Goal: Transaction & Acquisition: Purchase product/service

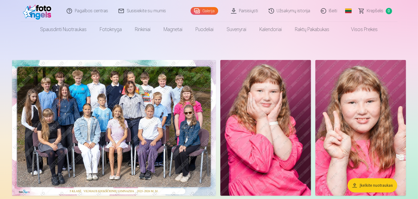
click at [291, 12] on link "Užsakymų istorija" at bounding box center [290, 11] width 52 height 22
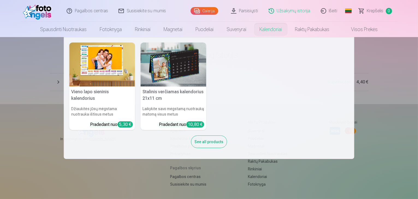
click at [317, 78] on div "Vieno lapo sieninis kalendorius Džiaukitės jūsų mėgstama nuotrauka ištisus metu…" at bounding box center [208, 98] width 279 height 111
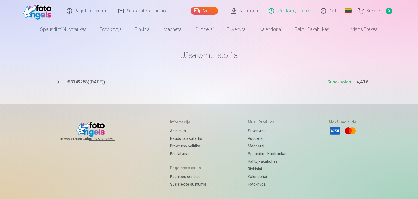
click at [296, 12] on link "Užsakymų istorija" at bounding box center [290, 11] width 52 height 22
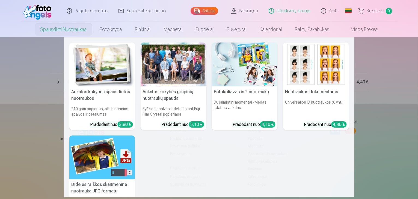
click at [78, 28] on link "Spausdinti nuotraukas" at bounding box center [63, 29] width 59 height 15
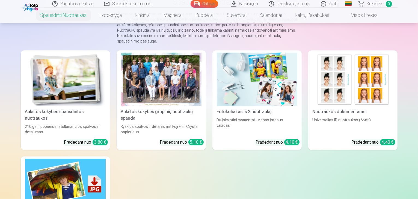
scroll to position [27, 0]
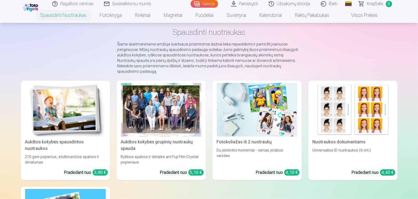
click at [171, 106] on div at bounding box center [161, 110] width 81 height 54
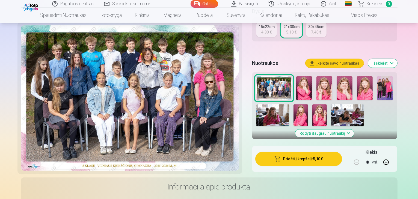
scroll to position [191, 0]
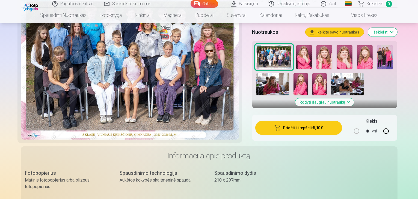
click at [293, 121] on button "Pridėti į krepšelį : 5,10 €" at bounding box center [298, 128] width 87 height 14
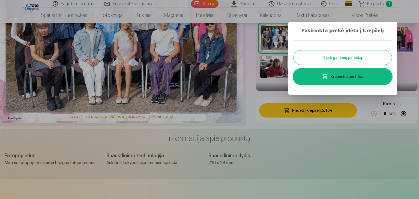
click at [340, 57] on button "Tęsti gaminių paiešką" at bounding box center [343, 57] width 98 height 14
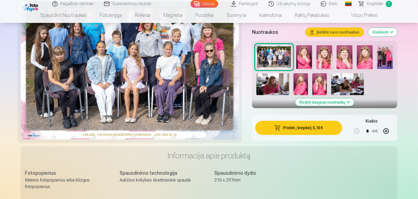
click at [373, 45] on img at bounding box center [365, 57] width 16 height 24
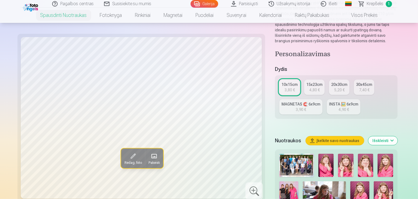
scroll to position [82, 0]
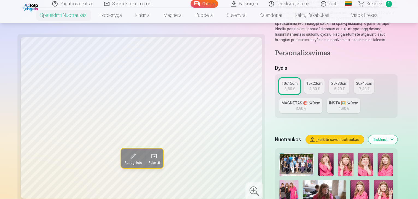
click at [383, 153] on img at bounding box center [384, 164] width 15 height 23
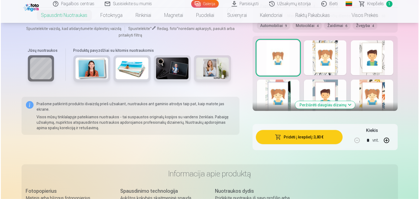
scroll to position [328, 0]
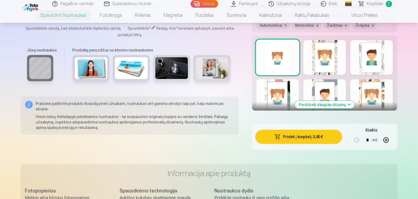
click at [281, 136] on span "button" at bounding box center [277, 136] width 7 height 5
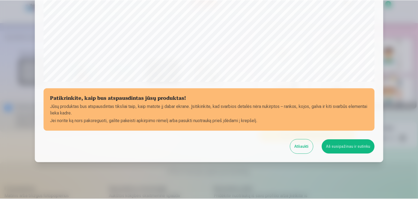
scroll to position [194, 0]
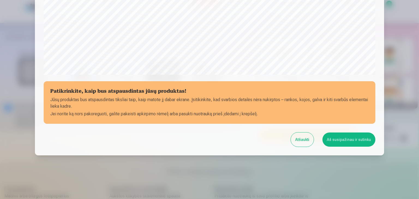
click at [334, 140] on button "Aš susipažinau ir sutinku" at bounding box center [349, 140] width 53 height 14
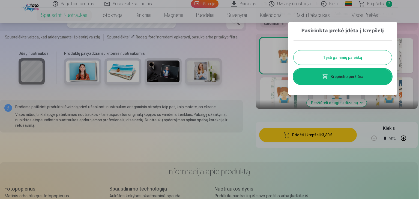
click at [339, 57] on button "Tęsti gaminių paiešką" at bounding box center [343, 57] width 98 height 14
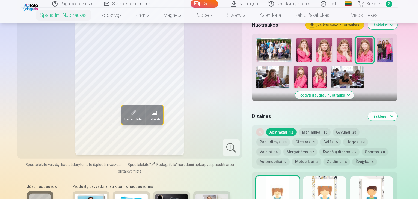
scroll to position [136, 0]
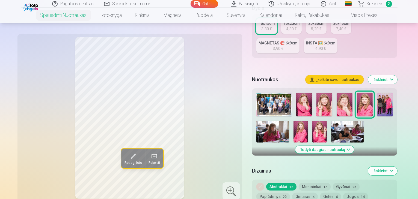
click at [393, 105] on img at bounding box center [385, 105] width 16 height 24
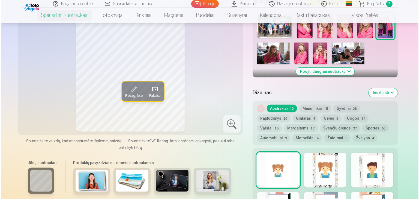
scroll to position [300, 0]
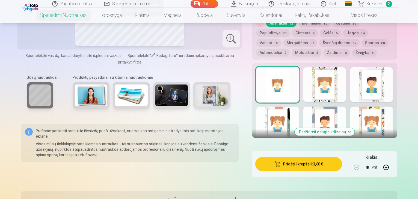
click at [325, 159] on button "Pridėti į krepšelį : 3,80 €" at bounding box center [298, 164] width 87 height 14
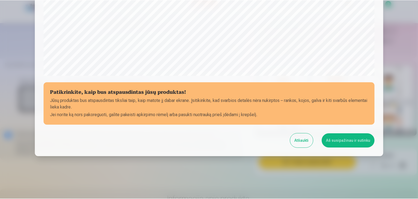
scroll to position [194, 0]
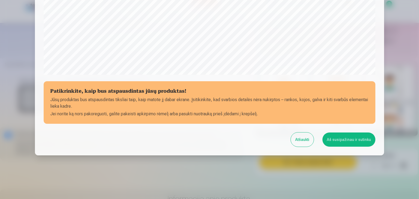
click at [356, 143] on button "Aš susipažinau ir sutinku" at bounding box center [349, 140] width 53 height 14
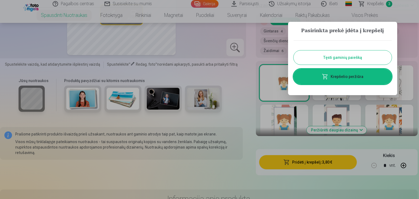
click at [377, 5] on div at bounding box center [209, 99] width 419 height 199
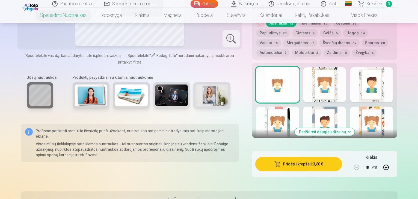
click at [377, 5] on span "Krepšelis" at bounding box center [375, 4] width 17 height 7
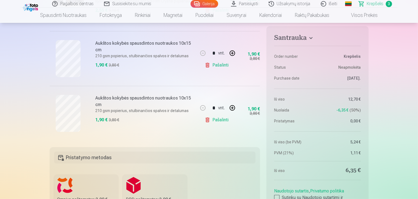
scroll to position [164, 0]
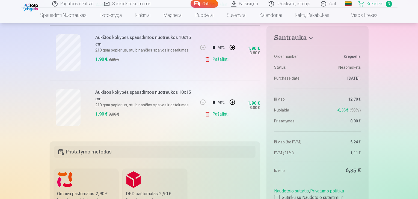
click at [231, 49] on button "button" at bounding box center [232, 47] width 13 height 13
type input "*"
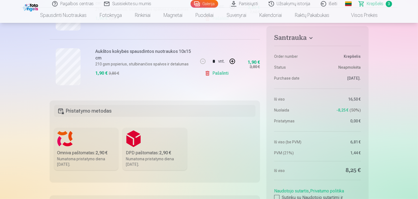
scroll to position [273, 0]
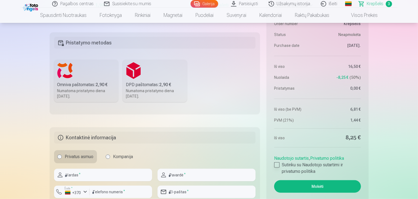
click at [277, 162] on div at bounding box center [276, 164] width 5 height 5
click at [82, 71] on label "Omniva paštomatas : 2,90 € Numatoma pristatymo diena [DATE]." at bounding box center [86, 81] width 64 height 43
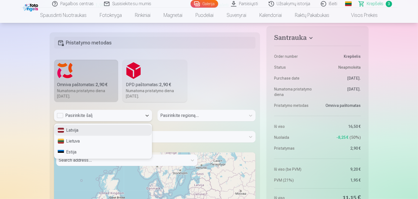
click at [115, 117] on div "Pasirinkite šalį" at bounding box center [98, 115] width 83 height 7
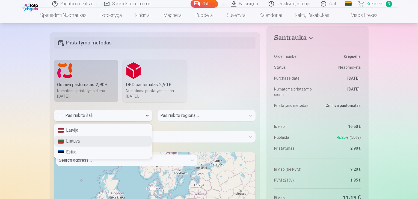
click at [103, 145] on div "Lietuva" at bounding box center [102, 141] width 97 height 11
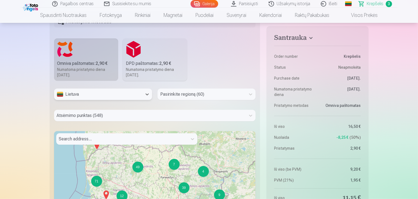
scroll to position [328, 0]
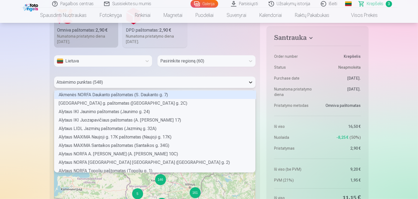
click at [248, 82] on icon at bounding box center [250, 82] width 5 height 5
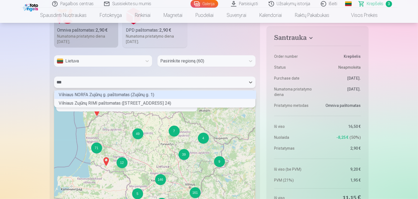
scroll to position [15, 200]
type input "****"
click at [164, 94] on div "Vilniaus NORFA Zujūnų g. paštomatas (Zujūnų g. 1)" at bounding box center [155, 95] width 202 height 8
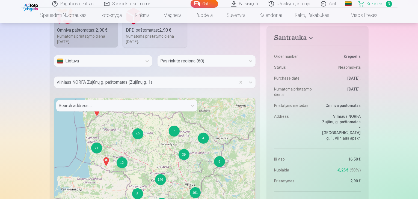
click at [164, 94] on div "Lietuva Pasirinkite regioną (60) [GEOGRAPHIC_DATA] g. [GEOGRAPHIC_DATA] ([GEOGR…" at bounding box center [155, 144] width 202 height 179
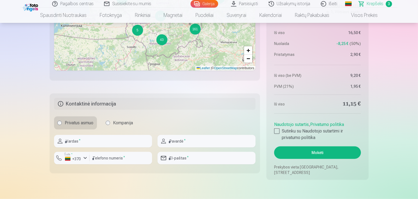
scroll to position [519, 0]
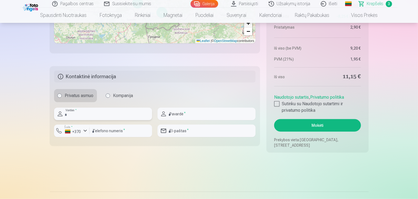
click at [120, 115] on input "text" at bounding box center [103, 114] width 98 height 13
type input "****"
type input "**********"
type input "*********"
type input "**********"
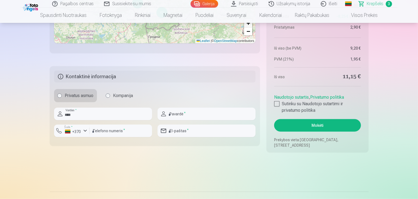
type input "*********"
type input "**********"
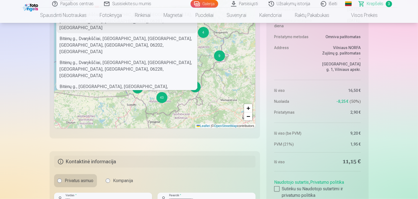
scroll to position [355, 0]
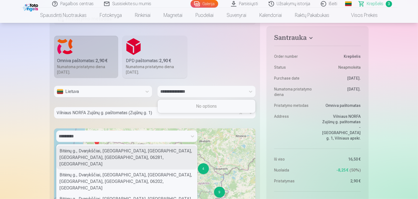
scroll to position [363, 0]
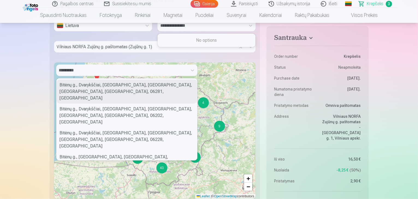
click at [158, 49] on div at bounding box center [145, 47] width 177 height 8
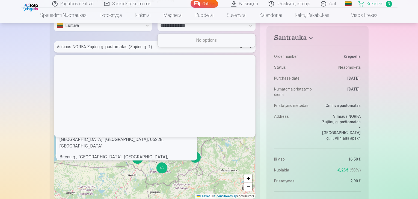
scroll to position [81, 200]
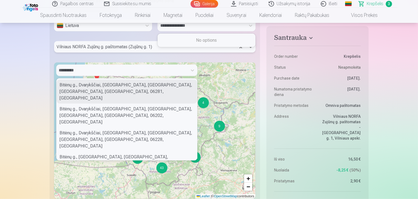
click at [158, 49] on div at bounding box center [145, 47] width 177 height 8
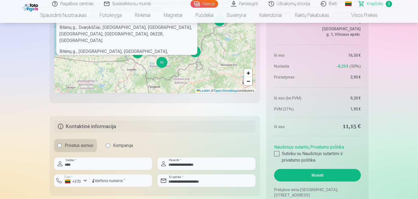
scroll to position [499, 0]
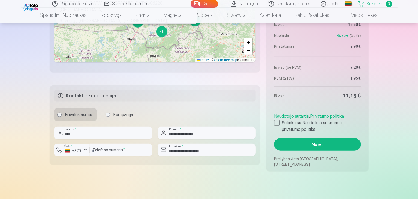
click at [346, 146] on button "Mokėti" at bounding box center [317, 144] width 87 height 13
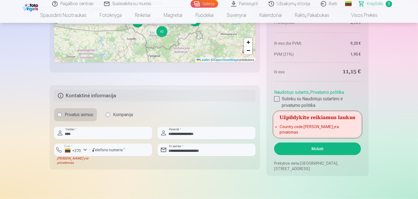
scroll to position [308, 0]
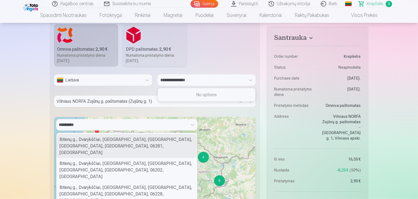
click at [191, 80] on div "**********" at bounding box center [201, 80] width 83 height 8
click at [186, 83] on input "**********" at bounding box center [174, 80] width 29 height 7
click at [195, 79] on div at bounding box center [201, 80] width 83 height 8
click at [251, 79] on icon at bounding box center [250, 80] width 5 height 5
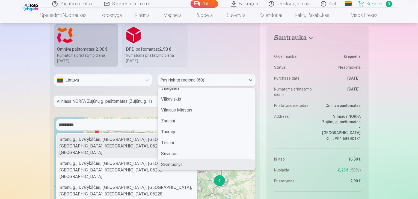
scroll to position [439, 0]
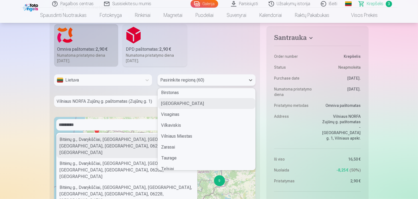
click at [209, 105] on div "[GEOGRAPHIC_DATA]" at bounding box center [206, 103] width 97 height 11
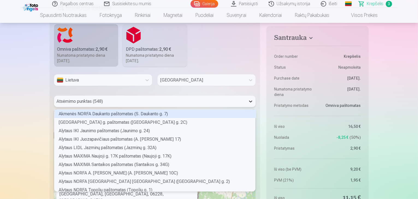
click at [249, 104] on div at bounding box center [251, 102] width 10 height 10
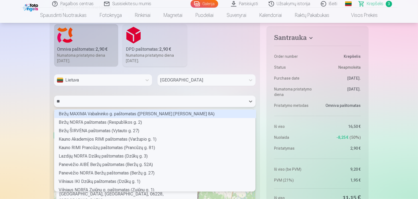
type input "***"
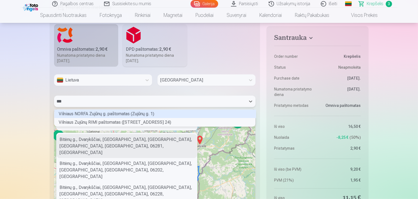
click at [126, 114] on div "Vilniaus NORFA Zujūnų g. paštomatas (Zujūnų g. 1)" at bounding box center [155, 114] width 202 height 8
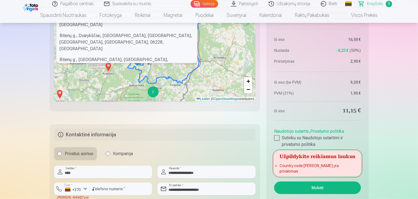
scroll to position [527, 0]
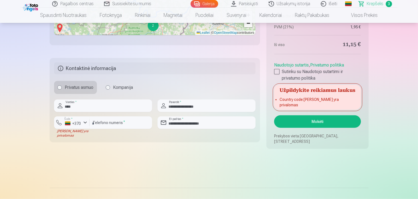
click at [331, 121] on button "Mokėti" at bounding box center [317, 121] width 87 height 13
click at [322, 121] on button "Mokėti" at bounding box center [317, 121] width 87 height 13
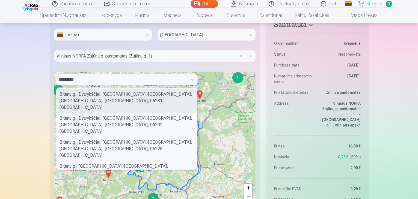
scroll to position [355, 0]
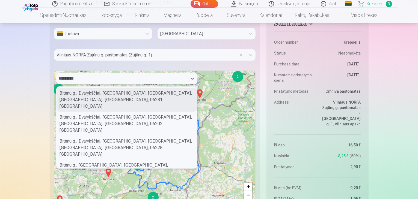
click at [98, 76] on div "*********" at bounding box center [122, 79] width 126 height 8
drag, startPoint x: 75, startPoint y: 80, endPoint x: 24, endPoint y: 78, distance: 51.1
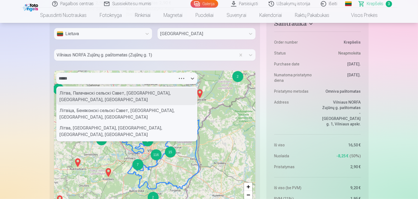
type input "******"
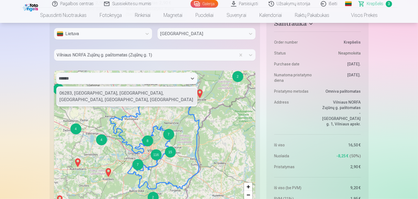
click at [85, 99] on div "06283, [GEOGRAPHIC_DATA], [GEOGRAPHIC_DATA], [GEOGRAPHIC_DATA], [GEOGRAPHIC_DAT…" at bounding box center [126, 96] width 141 height 17
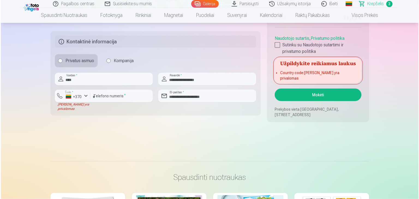
scroll to position [485, 0]
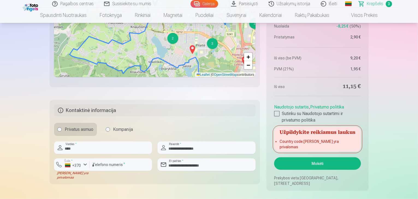
click at [334, 161] on button "Mokėti" at bounding box center [317, 163] width 87 height 13
click at [331, 165] on button "Mokėti" at bounding box center [317, 163] width 87 height 13
click at [334, 164] on button "Mokėti" at bounding box center [317, 163] width 87 height 13
click at [85, 164] on div "button" at bounding box center [85, 165] width 7 height 7
click at [75, 177] on div "+370" at bounding box center [74, 177] width 11 height 7
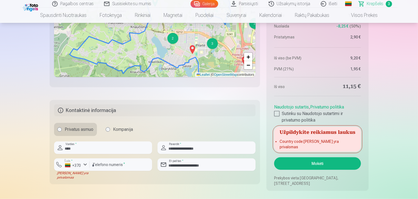
click at [301, 161] on button "Mokėti" at bounding box center [317, 163] width 87 height 13
